Goal: Information Seeking & Learning: Compare options

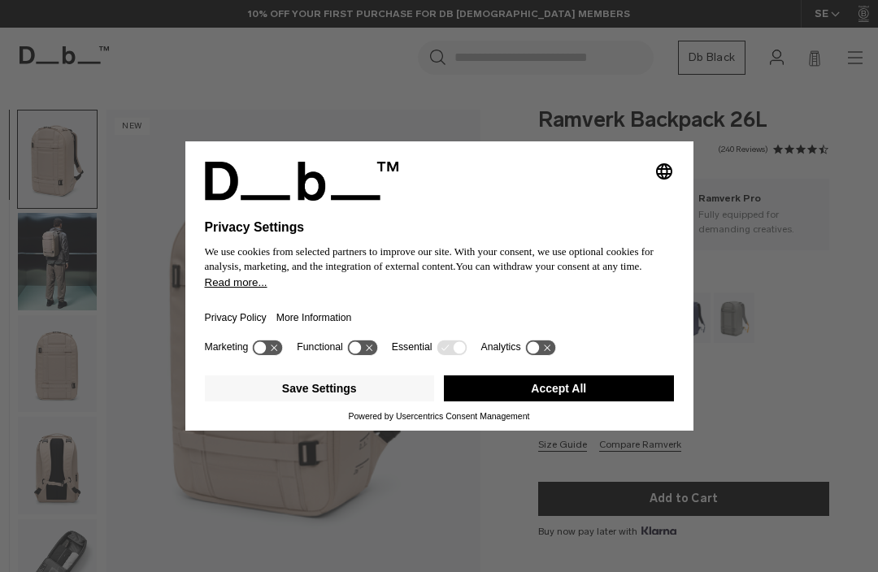
click at [559, 399] on button "Accept All" at bounding box center [559, 388] width 230 height 26
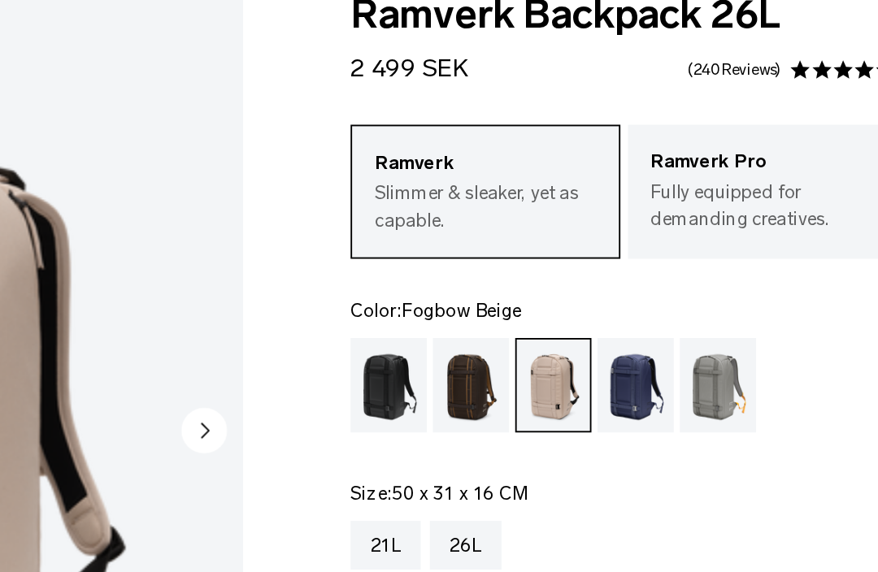
click at [538, 293] on div "Black Out" at bounding box center [558, 318] width 41 height 50
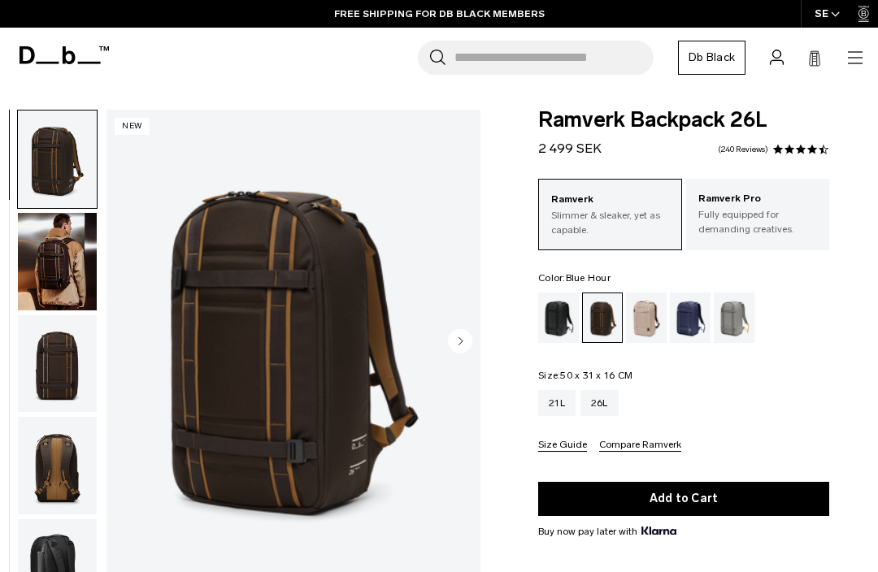
click at [688, 315] on div "Blue Hour" at bounding box center [690, 318] width 41 height 50
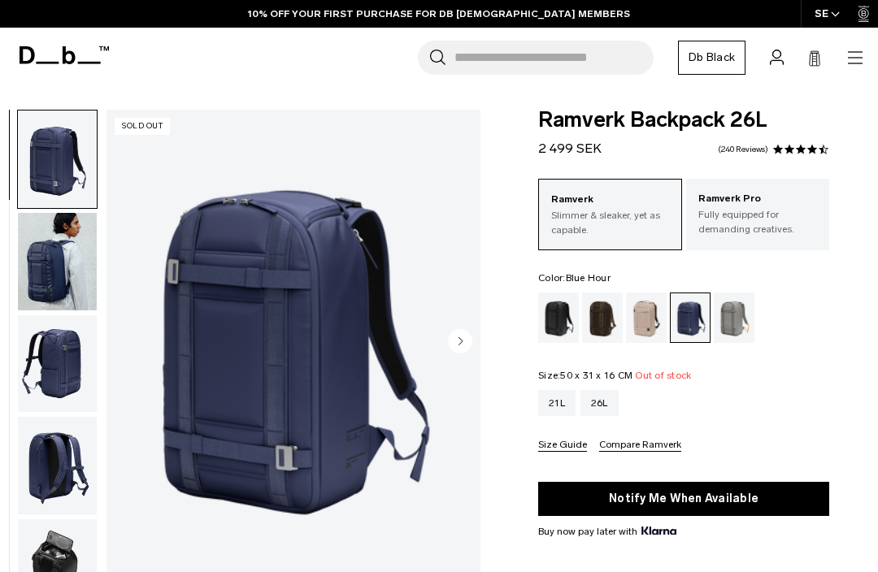
click at [736, 312] on div "Sand Grey" at bounding box center [734, 318] width 41 height 50
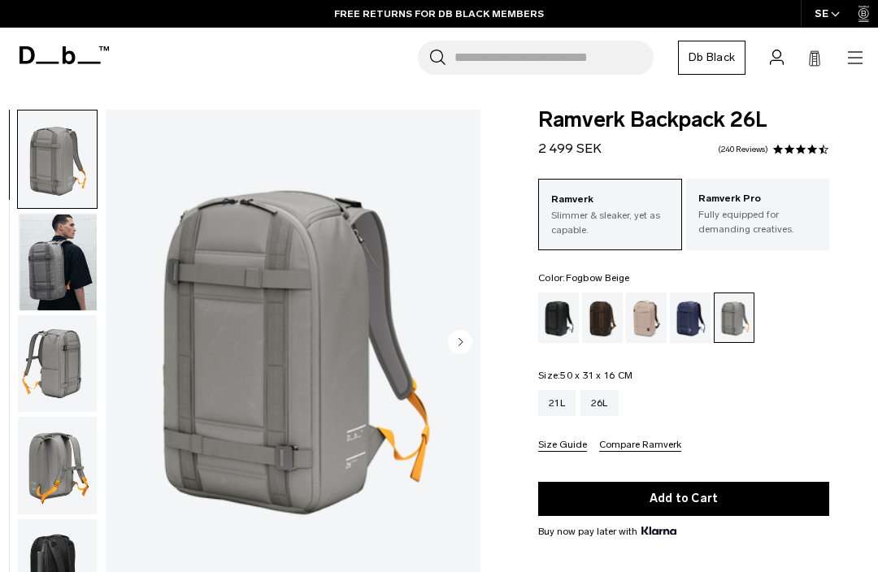
click at [640, 307] on div "Fogbow Beige" at bounding box center [646, 318] width 41 height 50
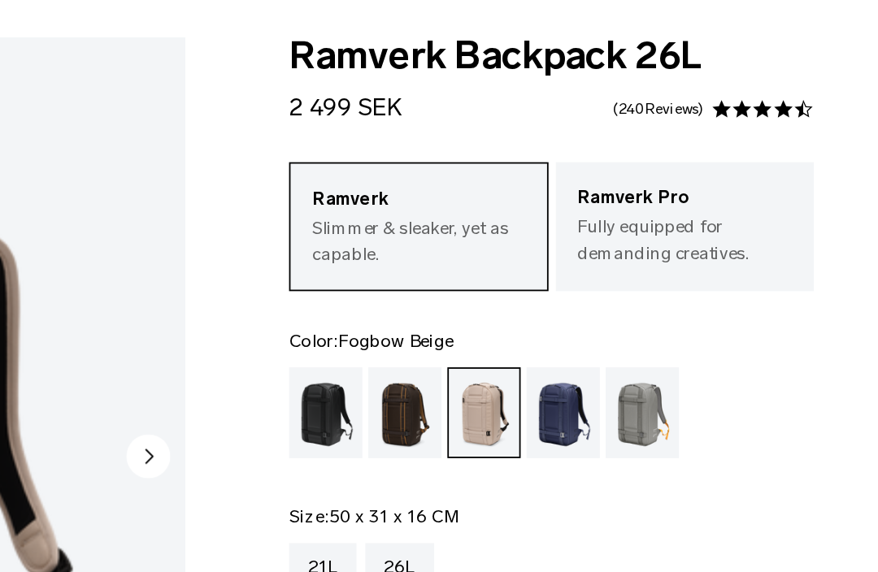
click at [698, 207] on p "Fully equipped for demanding creatives." at bounding box center [757, 221] width 119 height 29
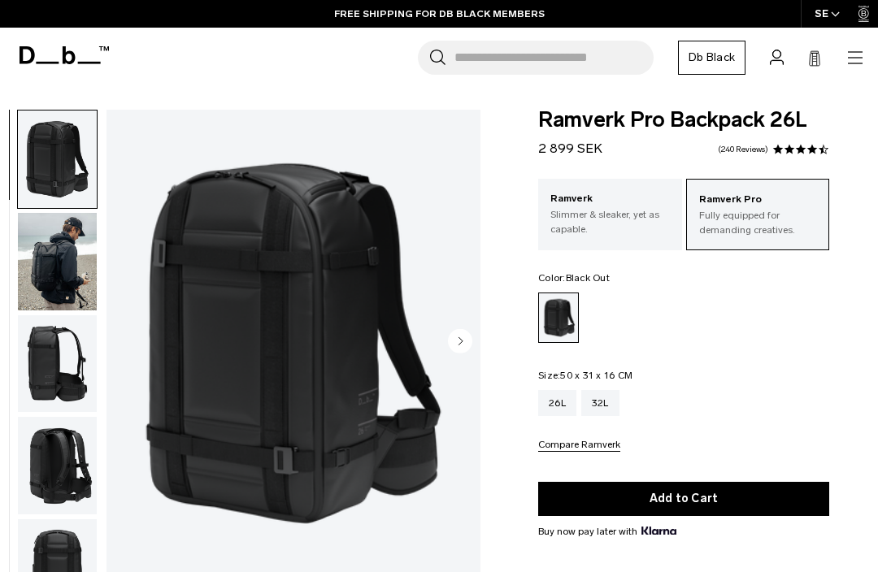
click at [618, 215] on p "Slimmer & sleaker, yet as capable." at bounding box center [609, 221] width 119 height 29
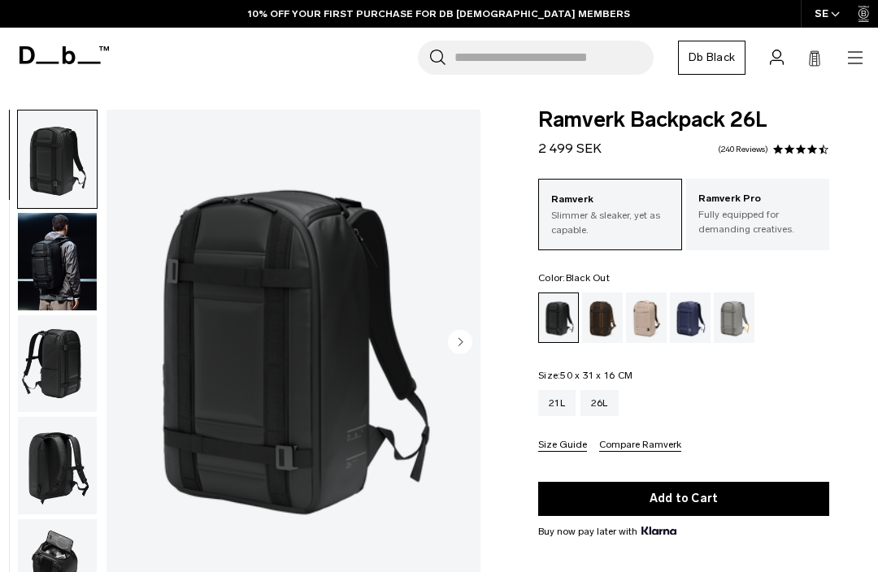
click at [644, 317] on div "Fogbow Beige" at bounding box center [646, 318] width 41 height 50
click at [724, 313] on div "Sand Grey" at bounding box center [734, 318] width 41 height 50
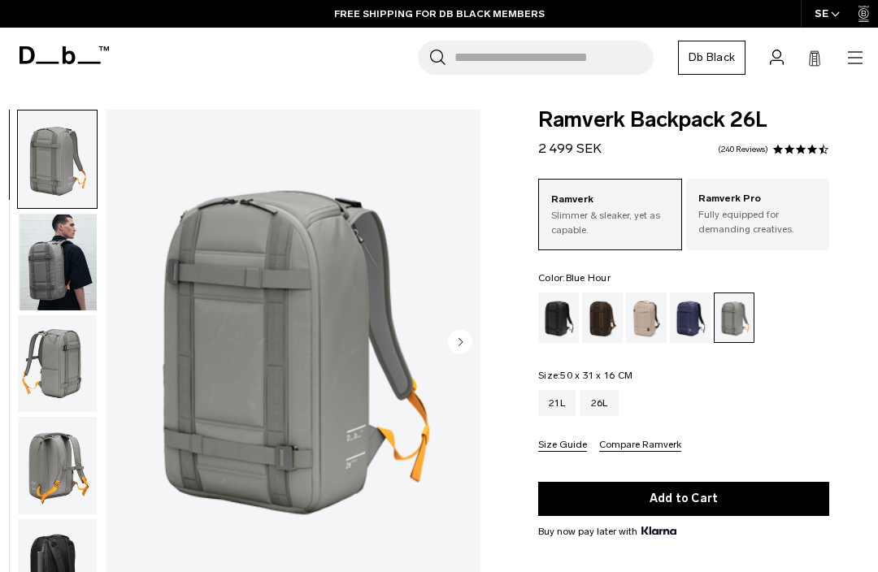
click at [679, 319] on div "Blue Hour" at bounding box center [690, 318] width 41 height 50
